Goal: Download file/media

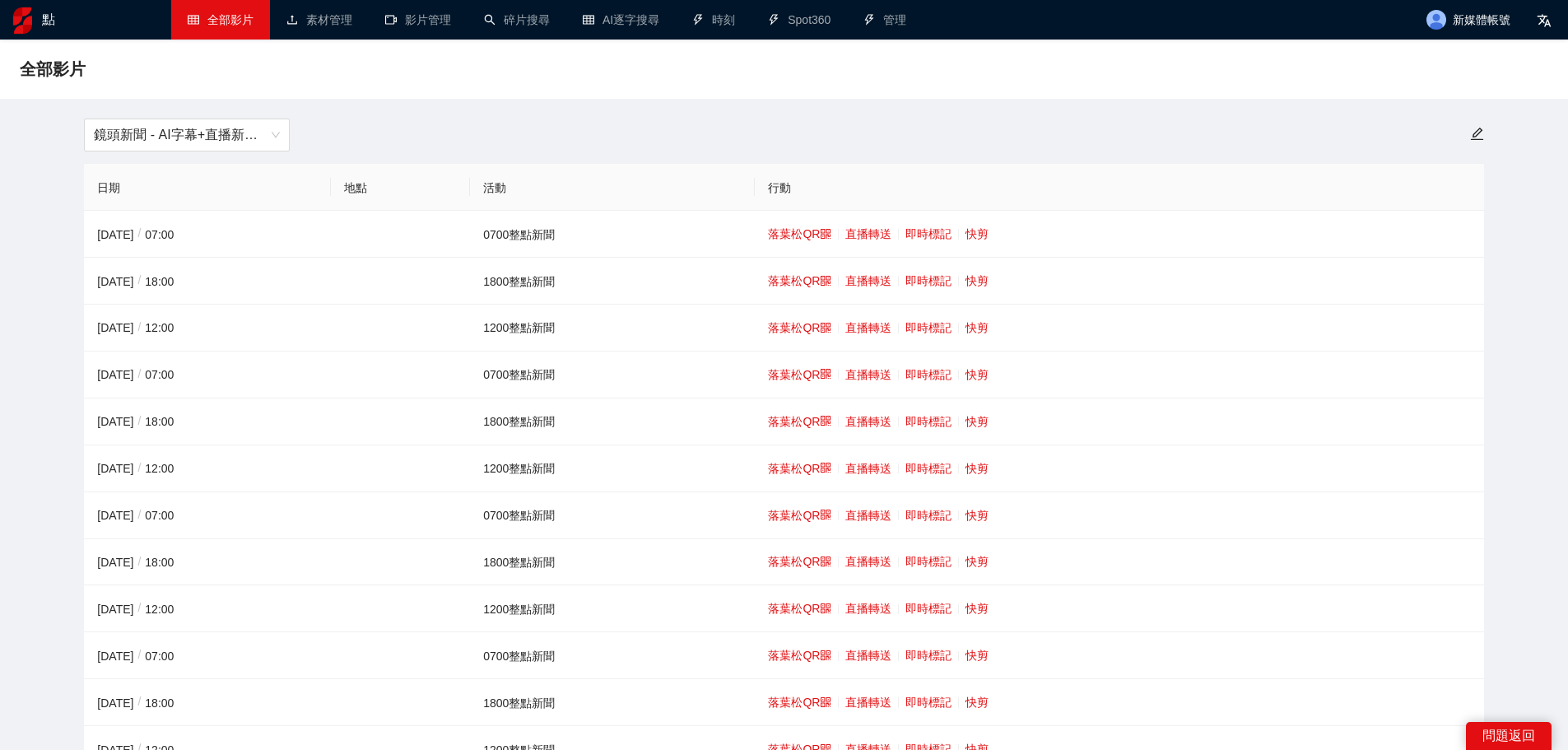
click at [969, 325] on font "快剪" at bounding box center [977, 328] width 23 height 13
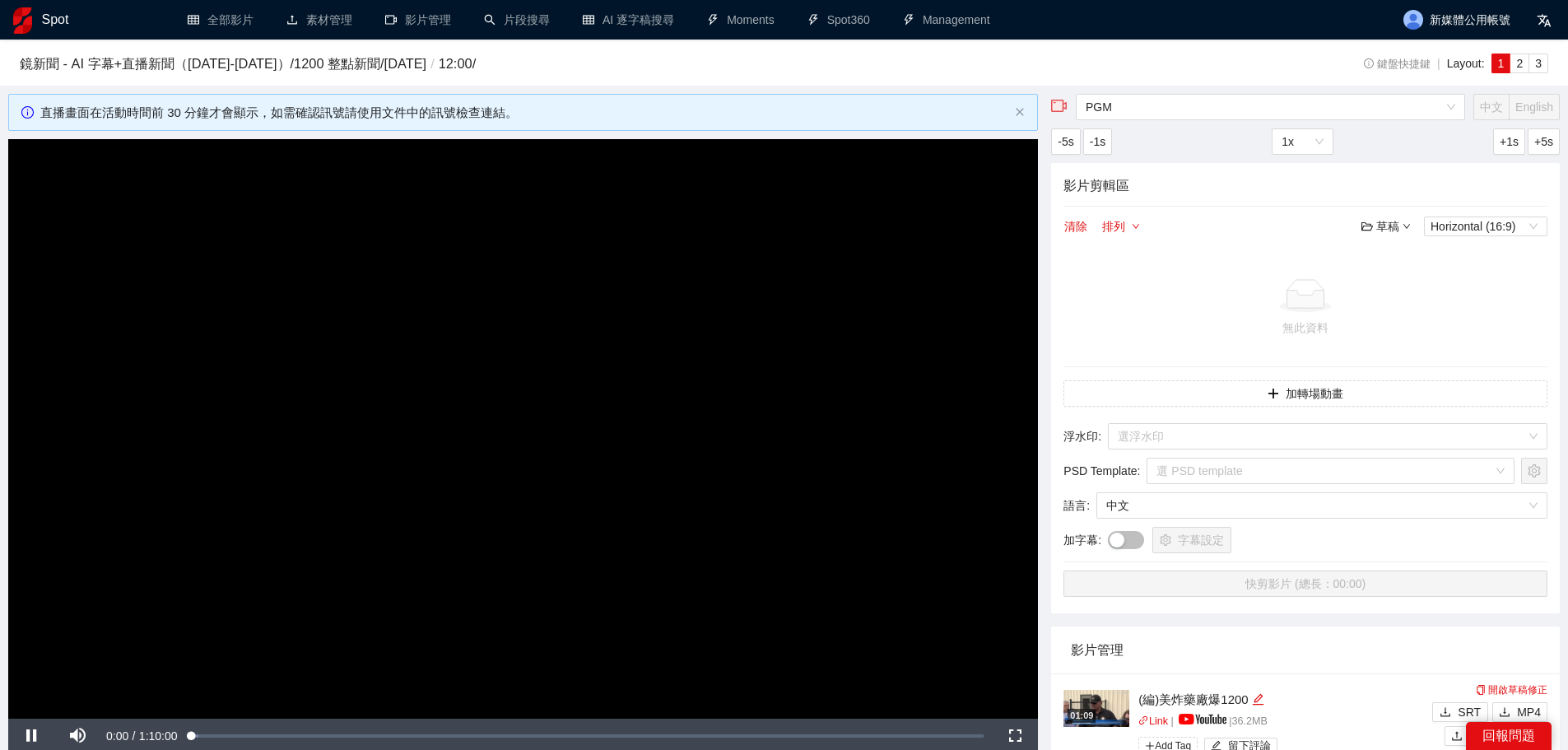
click at [706, 428] on video "Video Player" at bounding box center [523, 429] width 1030 height 579
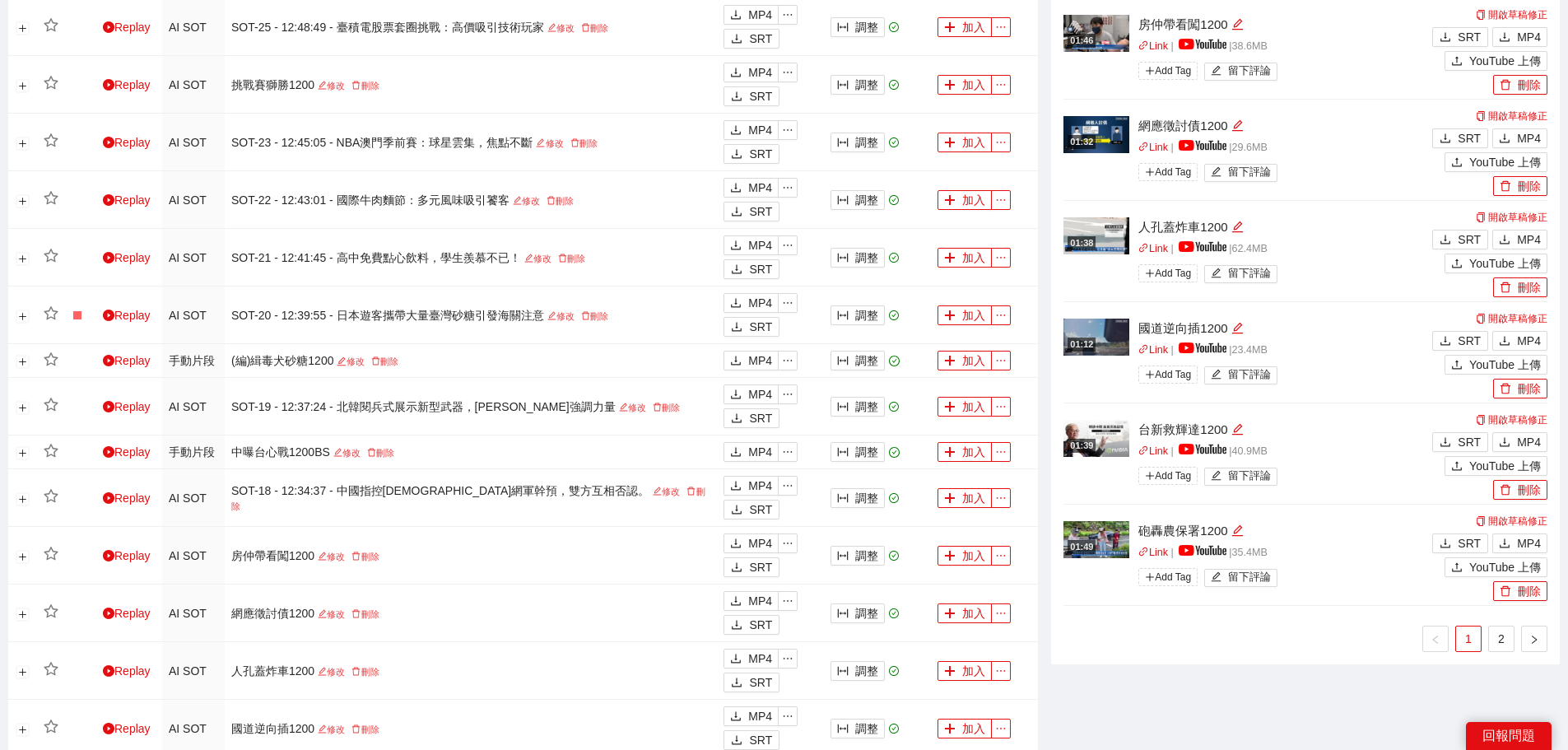
scroll to position [1153, 0]
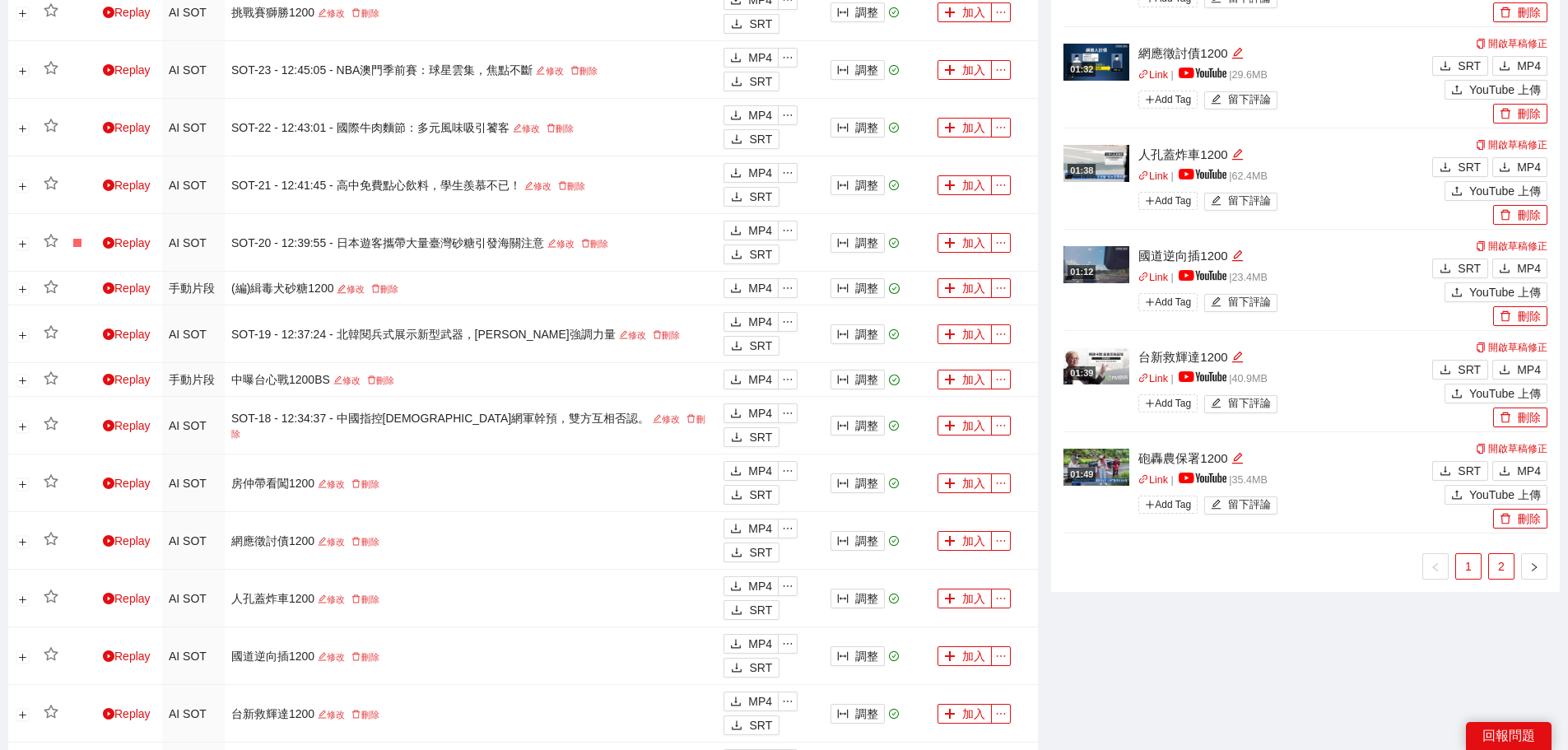
click at [1497, 575] on link "2" at bounding box center [1501, 566] width 25 height 25
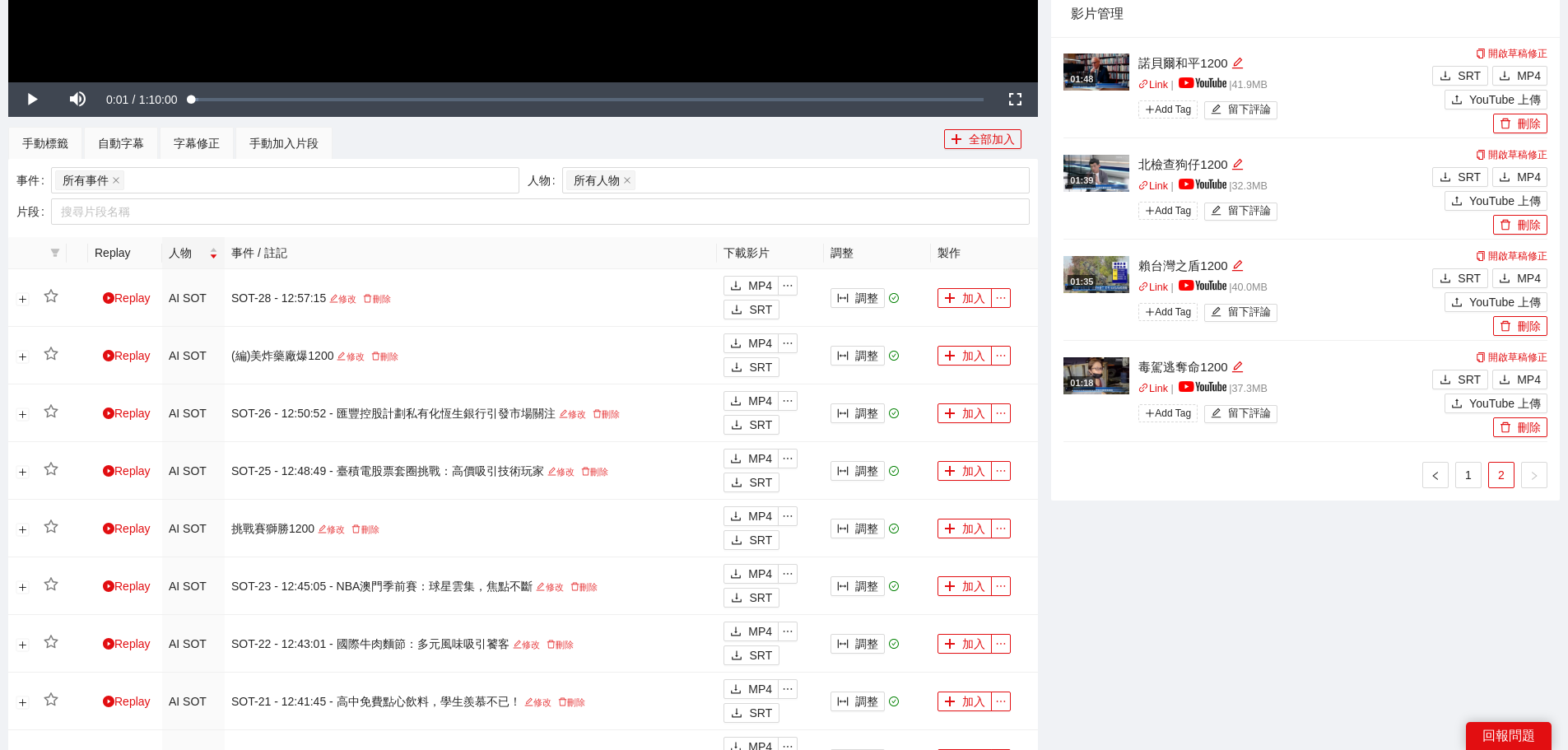
scroll to position [576, 0]
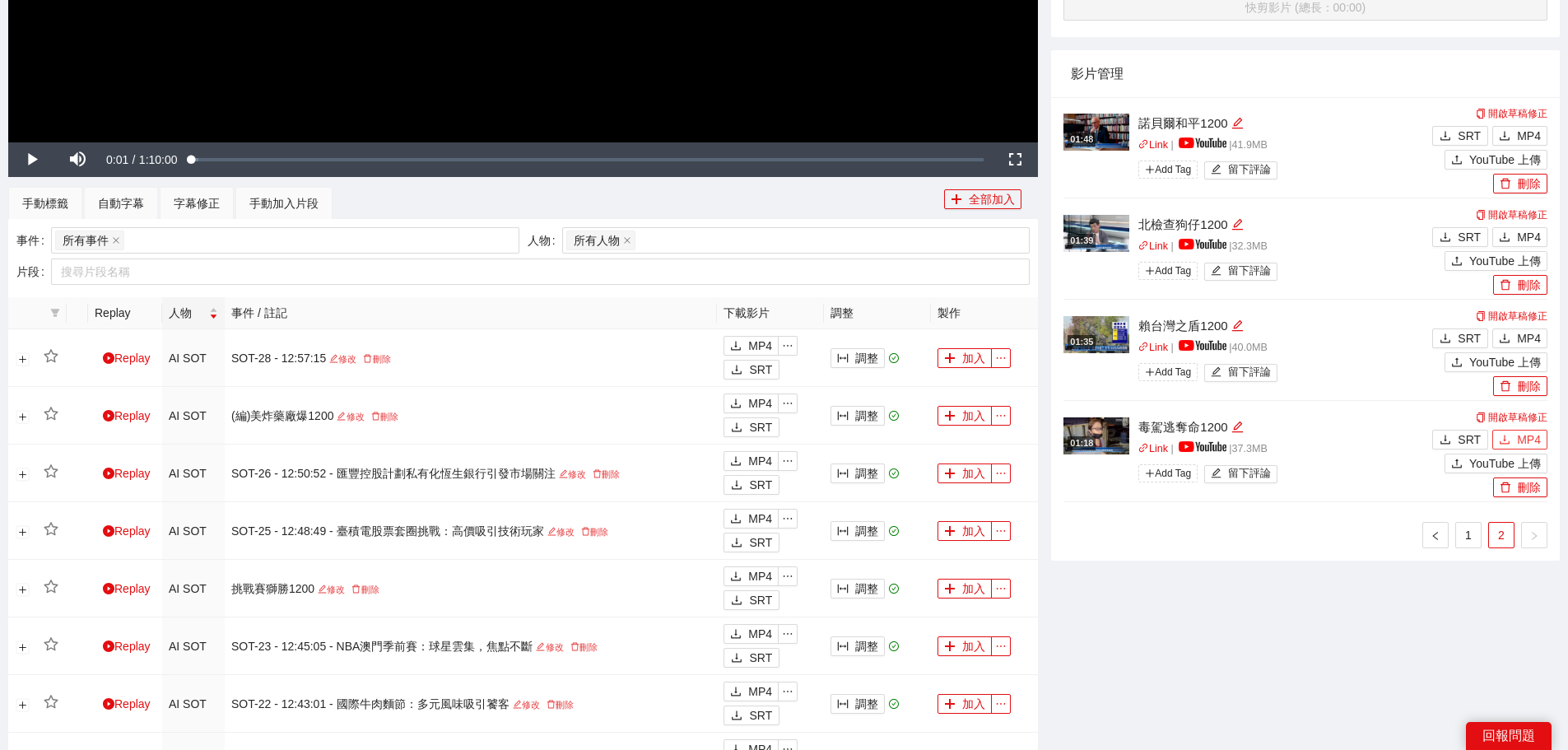
click at [1529, 431] on span "MP4" at bounding box center [1528, 439] width 24 height 18
click at [1518, 342] on span "MP4" at bounding box center [1528, 339] width 24 height 18
drag, startPoint x: 1512, startPoint y: 237, endPoint x: 1512, endPoint y: 220, distance: 17.0
click at [1512, 237] on button "MP4" at bounding box center [1519, 237] width 55 height 20
click at [1509, 137] on icon "download" at bounding box center [1505, 136] width 12 height 12
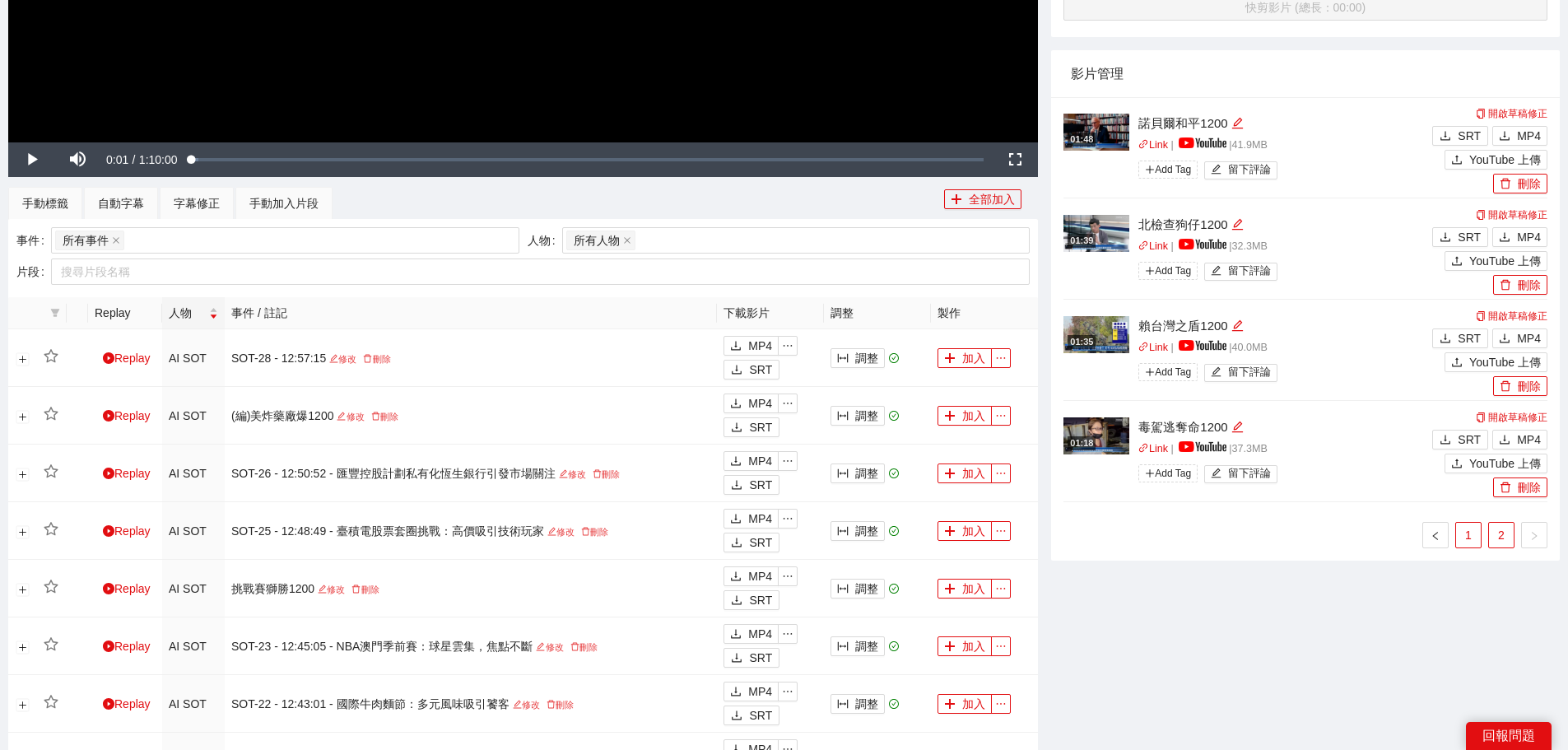
click at [1464, 536] on link "1" at bounding box center [1468, 535] width 25 height 25
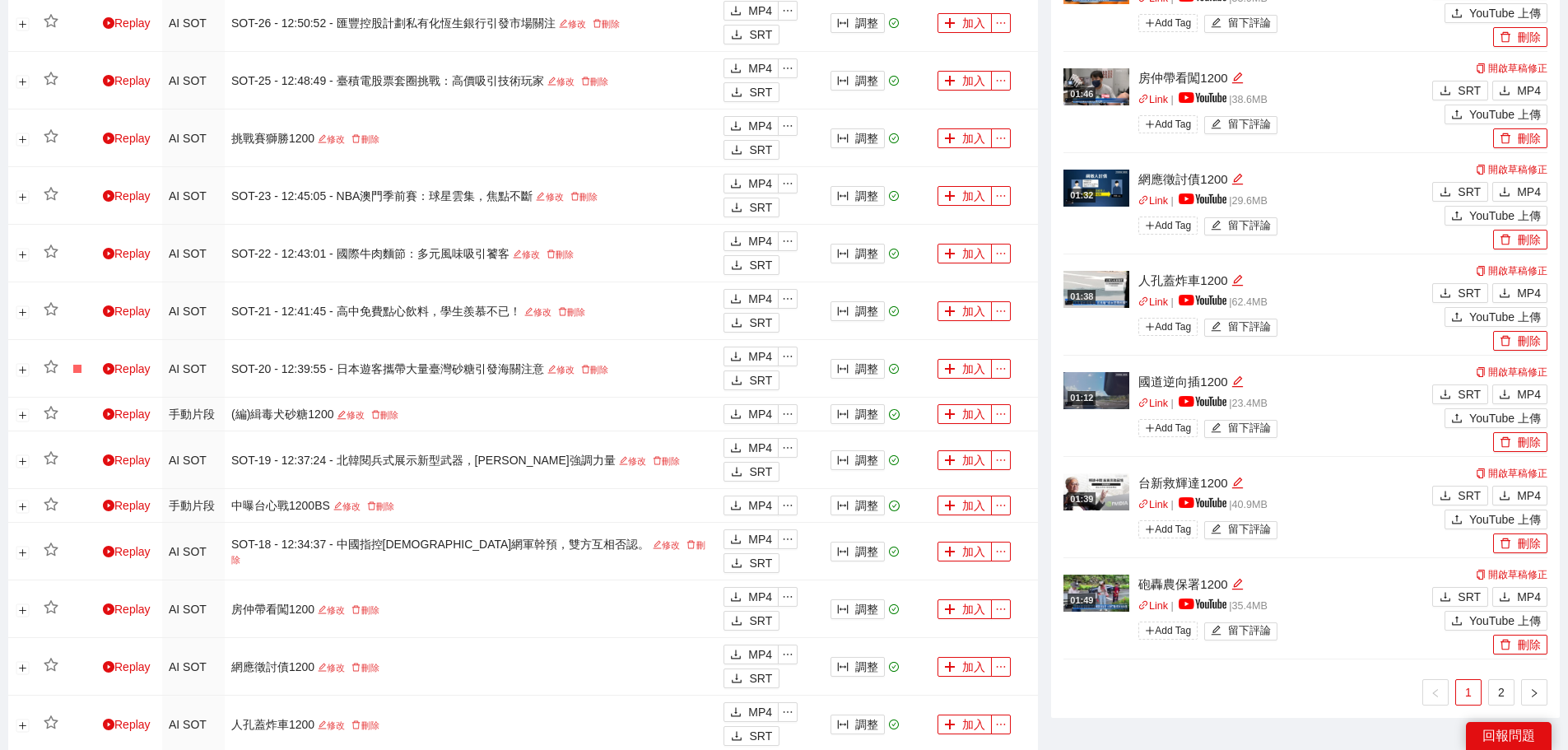
scroll to position [1071, 0]
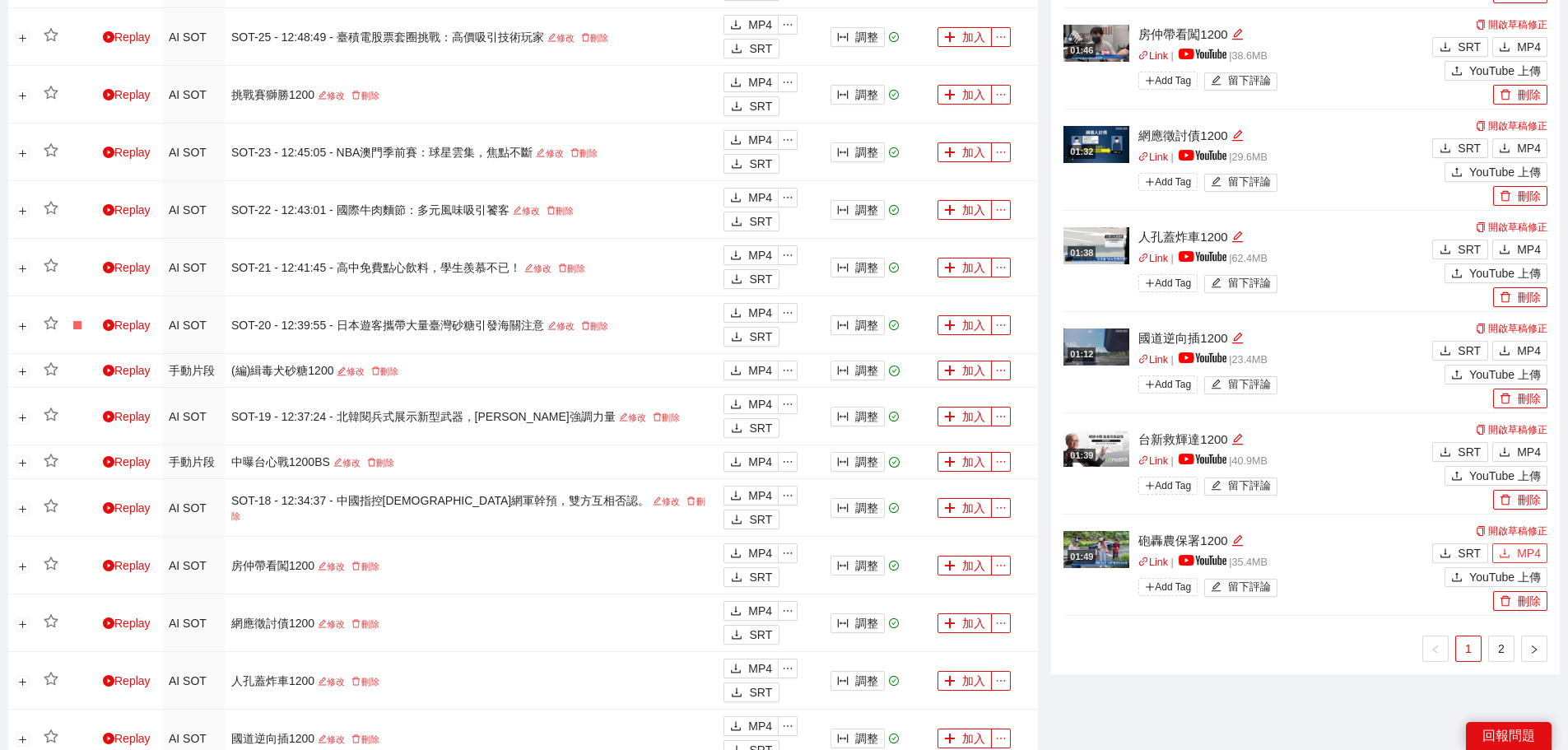
click at [1515, 548] on button "MP4" at bounding box center [1519, 553] width 55 height 20
click at [1528, 447] on span "MP4" at bounding box center [1528, 452] width 24 height 18
click at [1520, 354] on span "MP4" at bounding box center [1528, 351] width 24 height 18
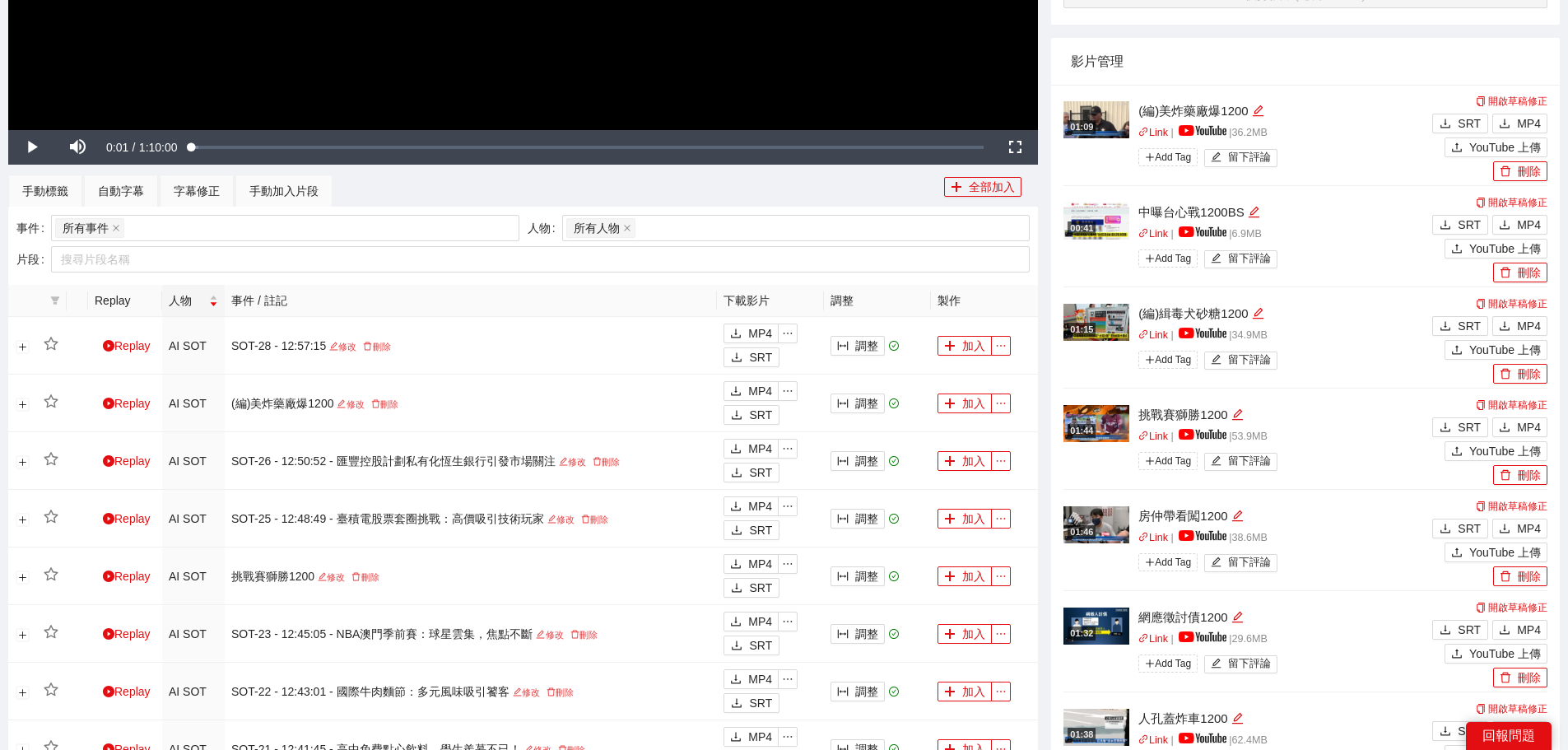
scroll to position [494, 0]
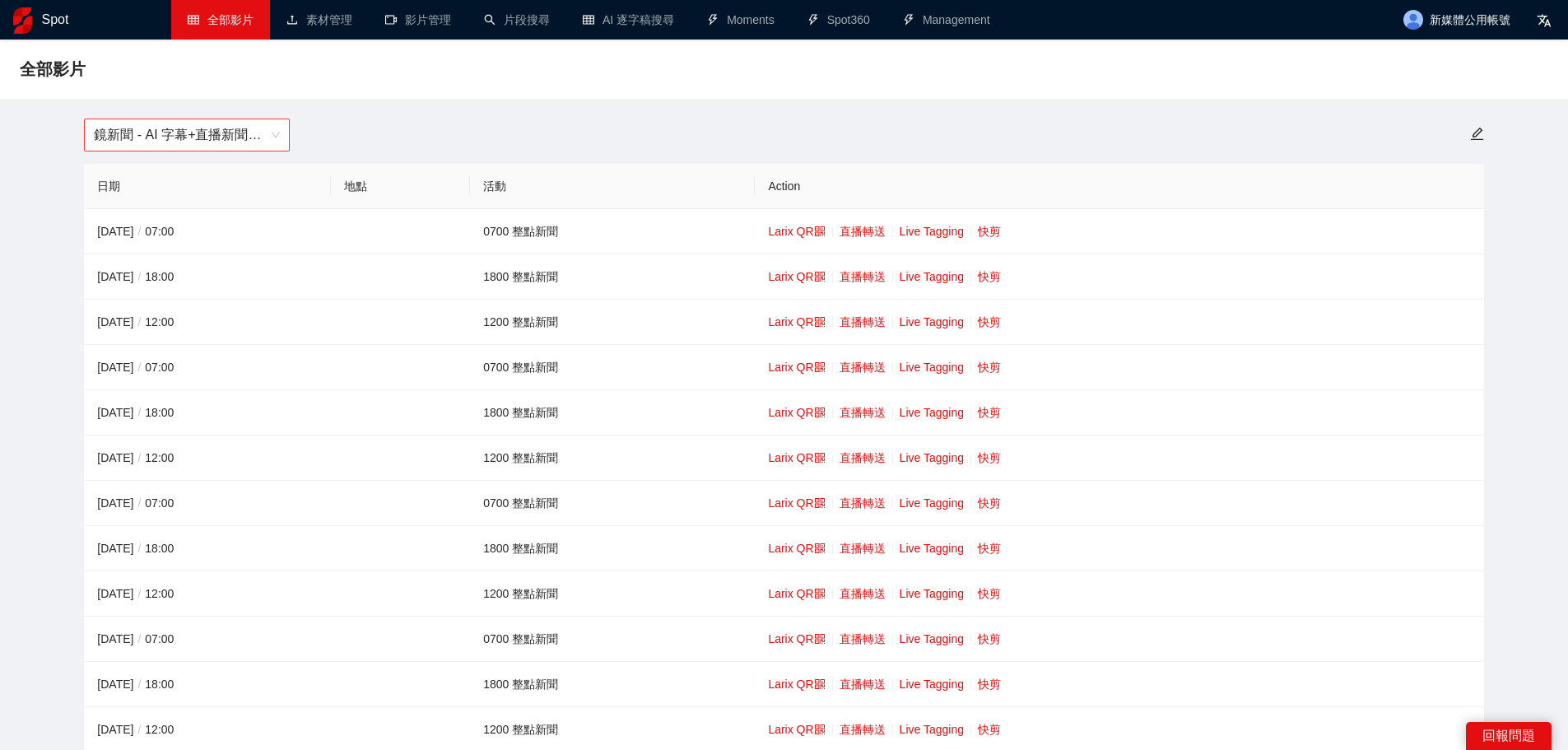
click at [129, 140] on span "鏡新聞 - AI 字幕+直播新聞（[DATE]-[DATE]）" at bounding box center [187, 135] width 186 height 31
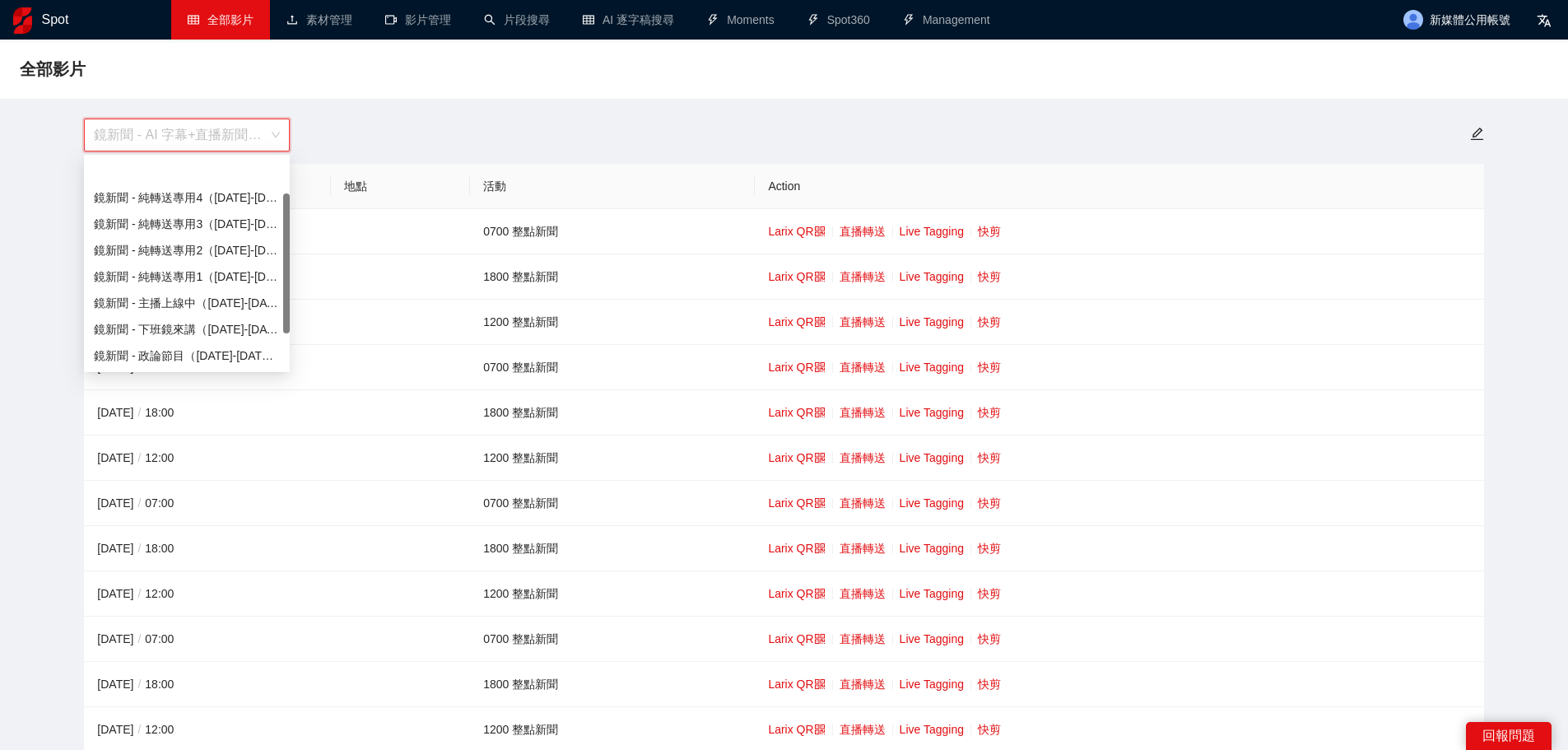
scroll to position [53, 0]
click at [112, 331] on div "鏡新聞 - 直播新聞（[DATE]-[DATE]）" at bounding box center [187, 330] width 186 height 18
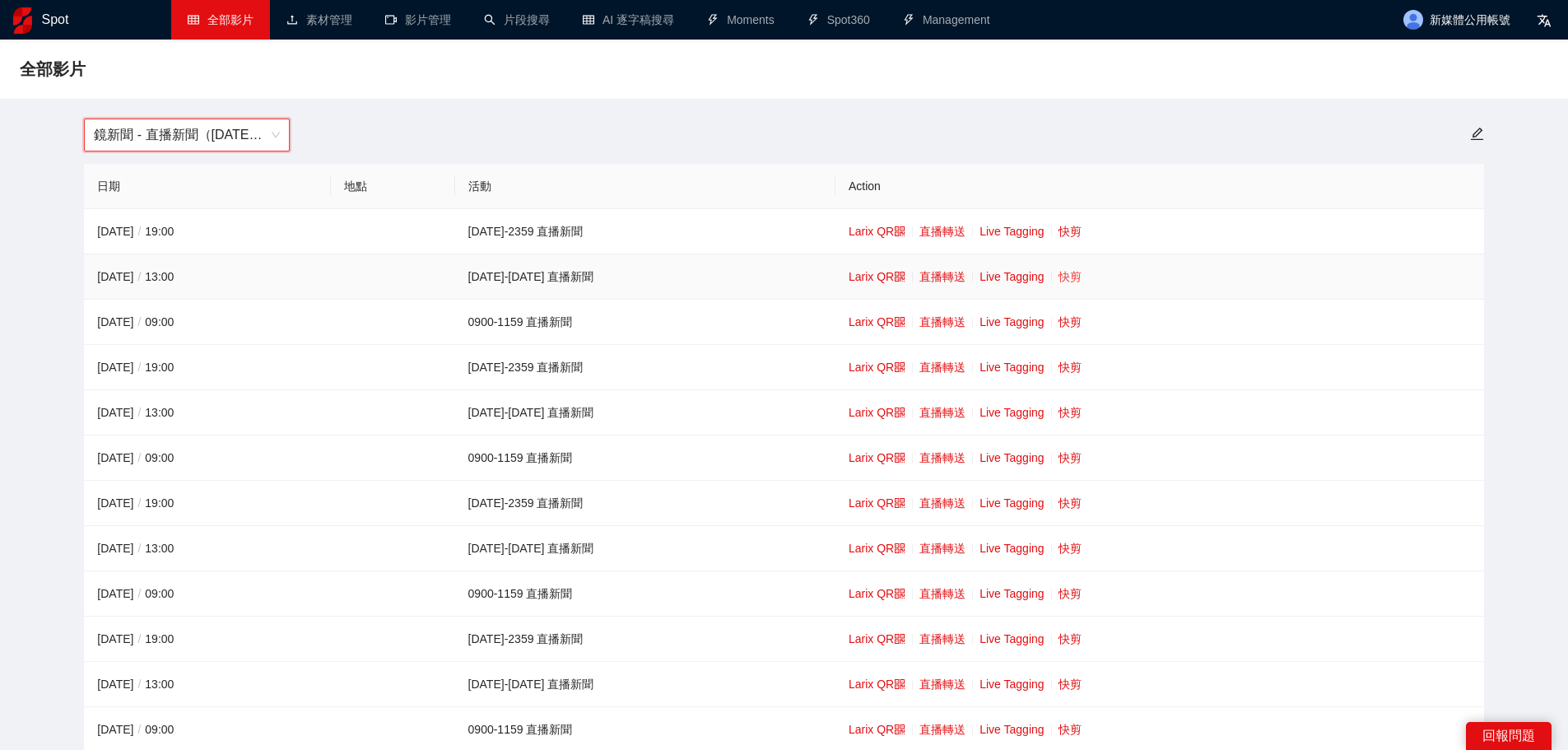
click at [1059, 271] on link "快剪" at bounding box center [1070, 277] width 23 height 13
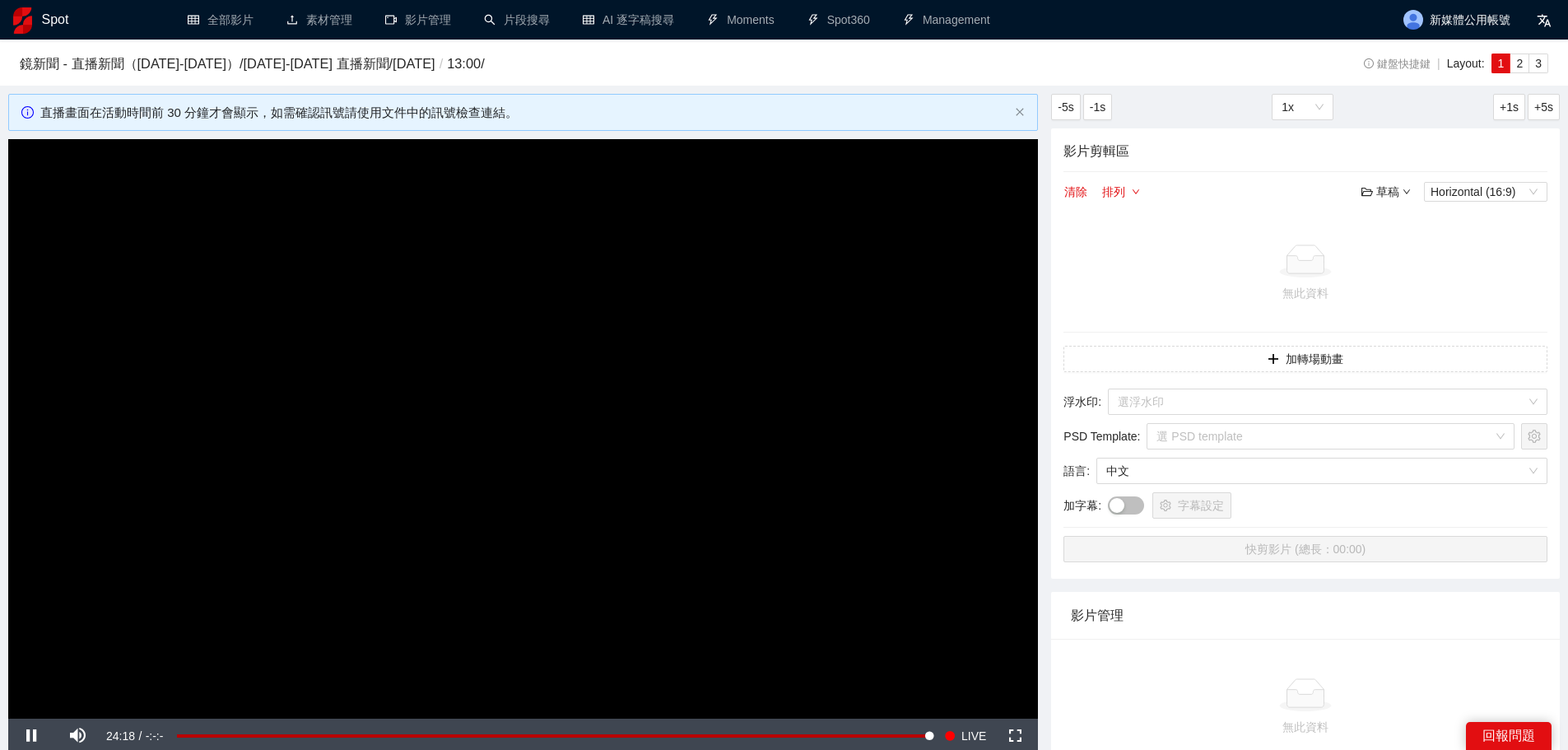
click at [784, 386] on video "Video Player" at bounding box center [523, 429] width 1030 height 579
click at [769, 471] on video "Video Player" at bounding box center [523, 429] width 1030 height 579
